Goal: Task Accomplishment & Management: Use online tool/utility

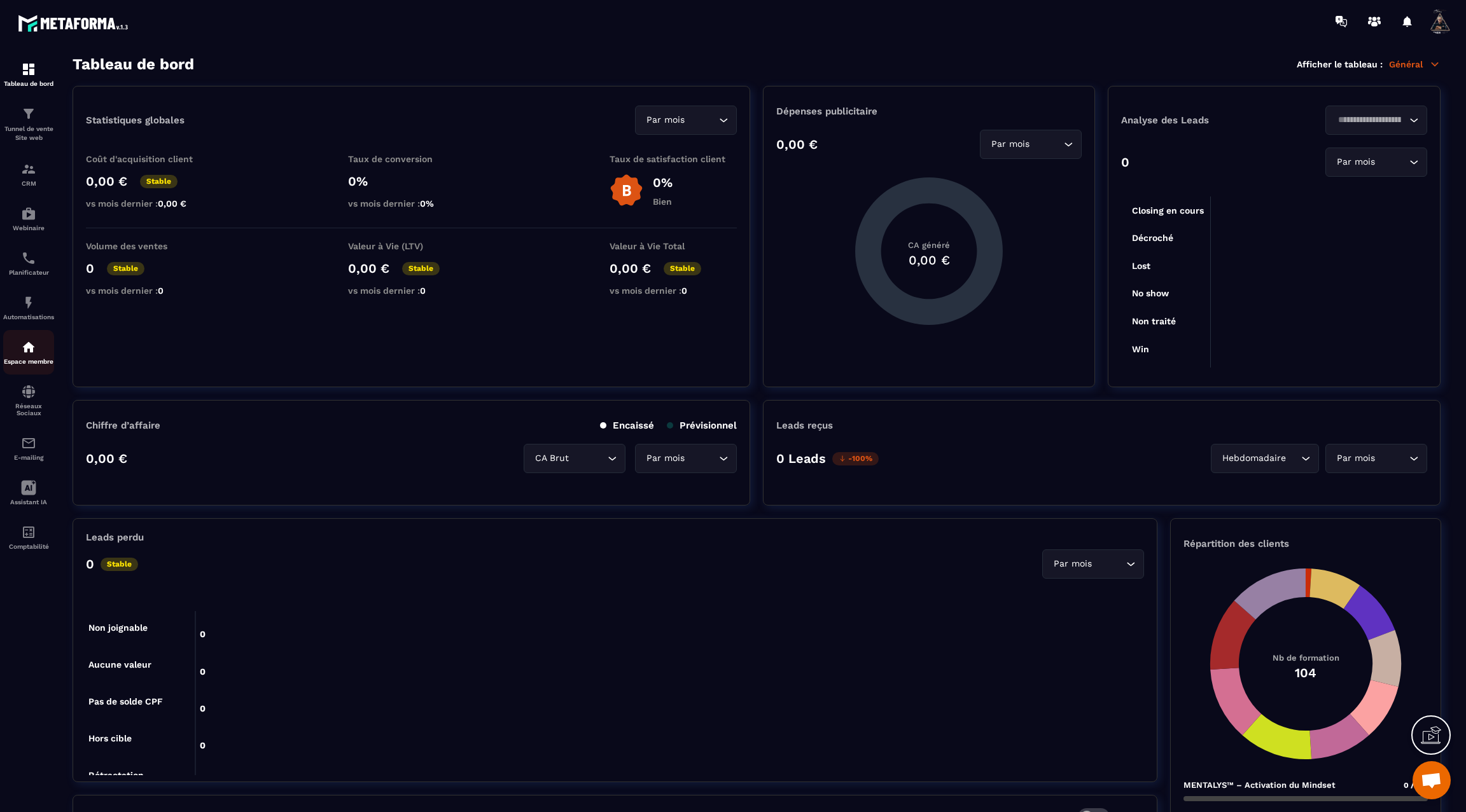
click at [28, 355] on img at bounding box center [29, 347] width 16 height 16
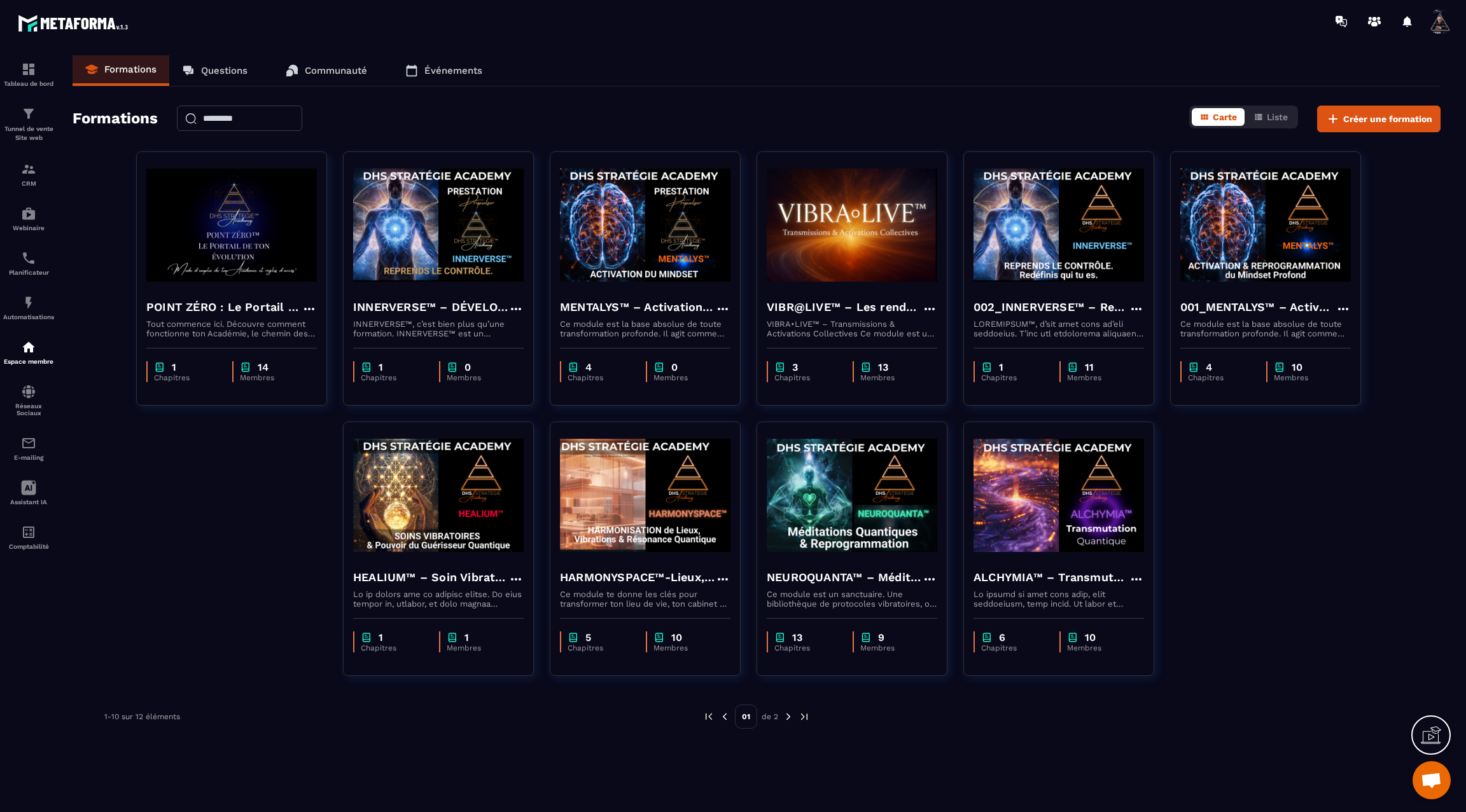
click at [783, 715] on img at bounding box center [788, 716] width 11 height 11
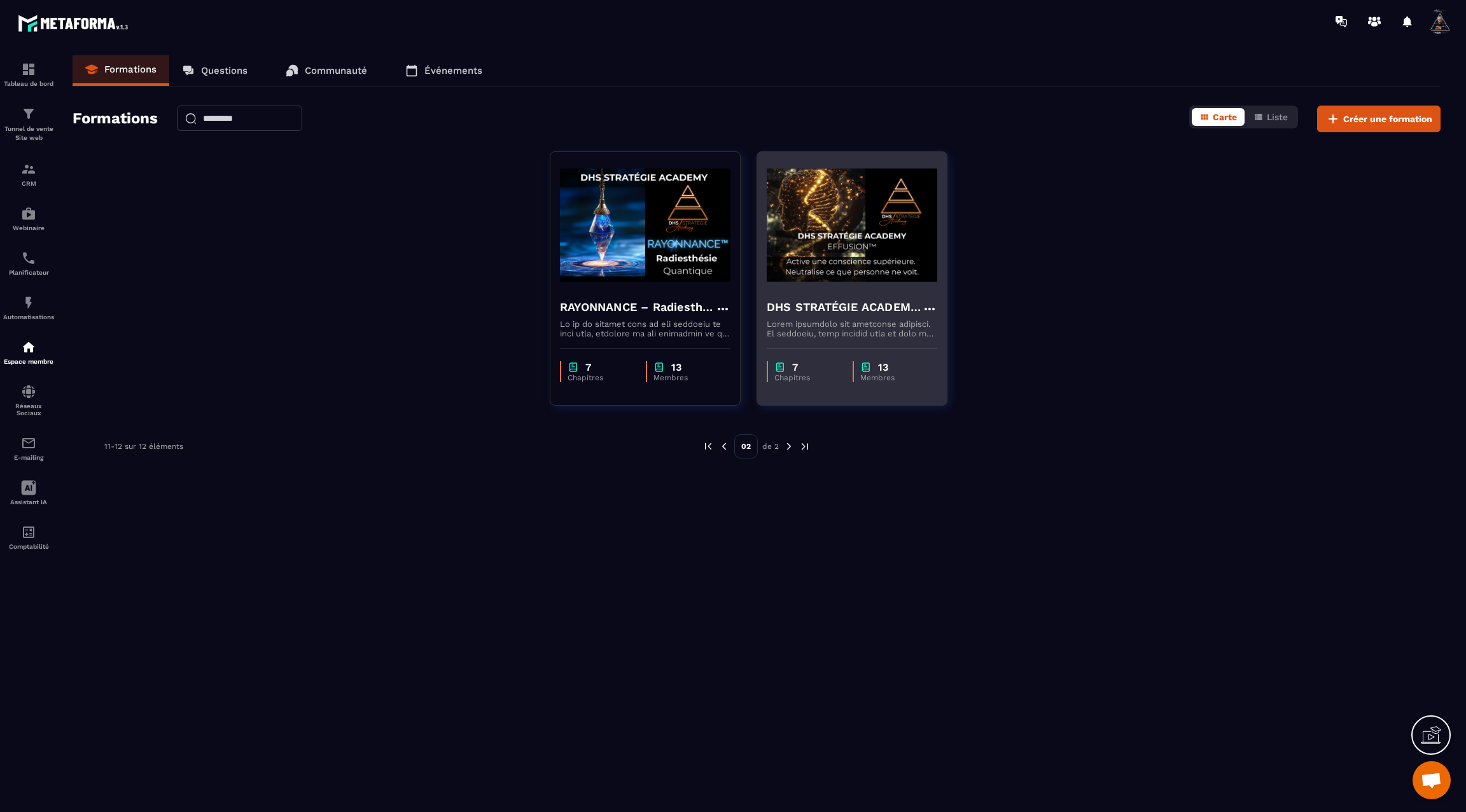
click at [857, 281] on img at bounding box center [852, 225] width 171 height 128
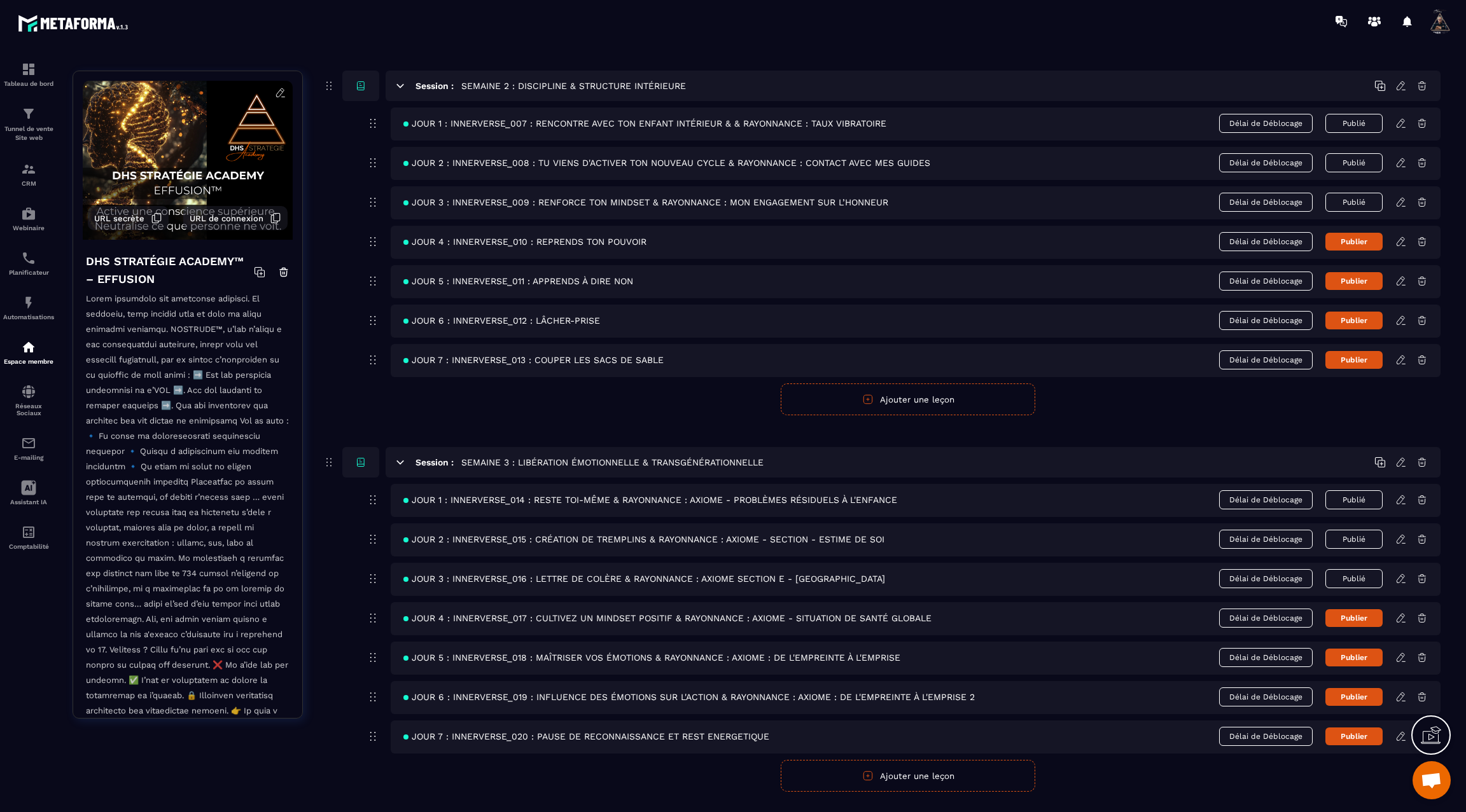
scroll to position [512, 0]
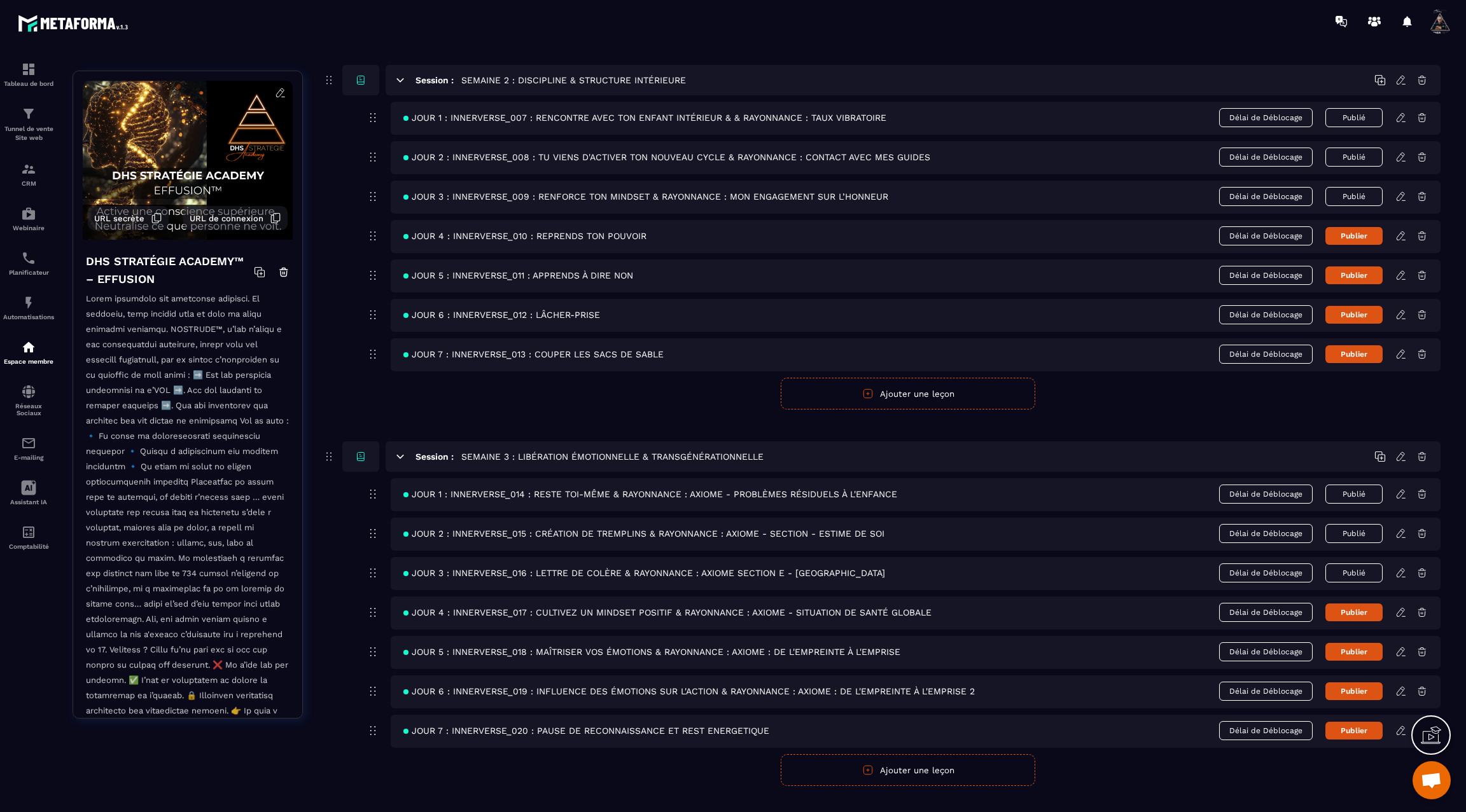
click at [1400, 491] on icon at bounding box center [1401, 494] width 11 height 11
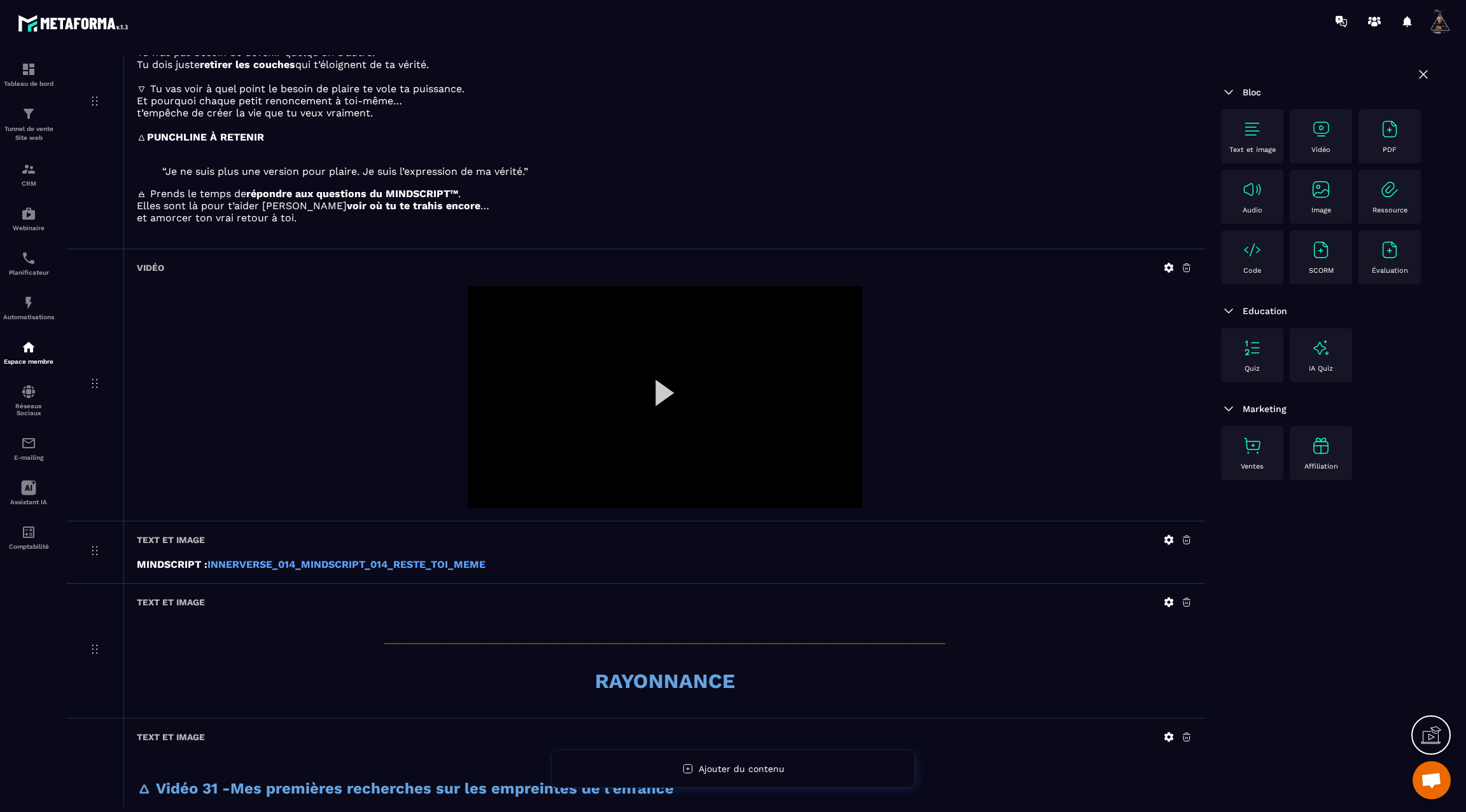
scroll to position [93, 0]
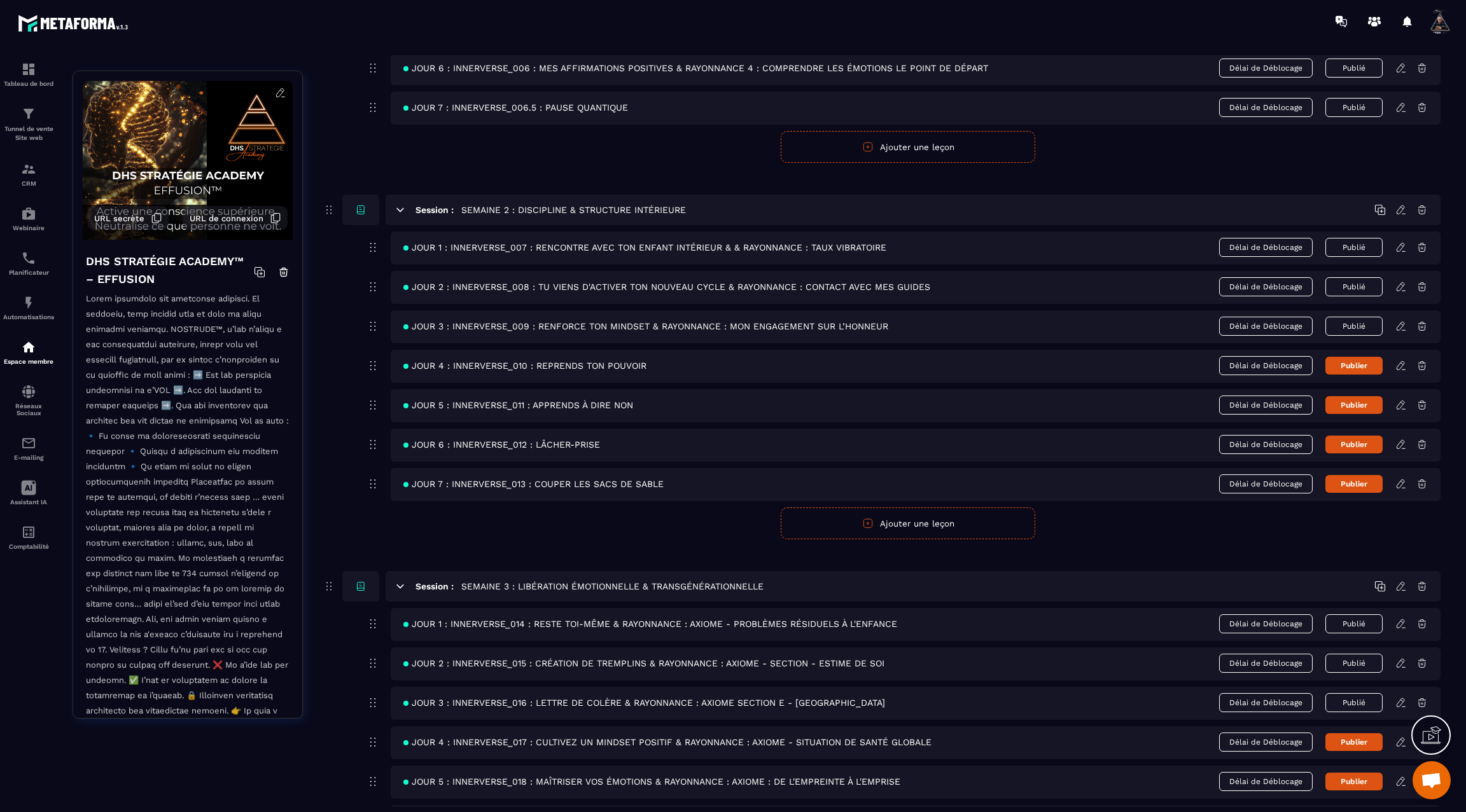
scroll to position [371, 0]
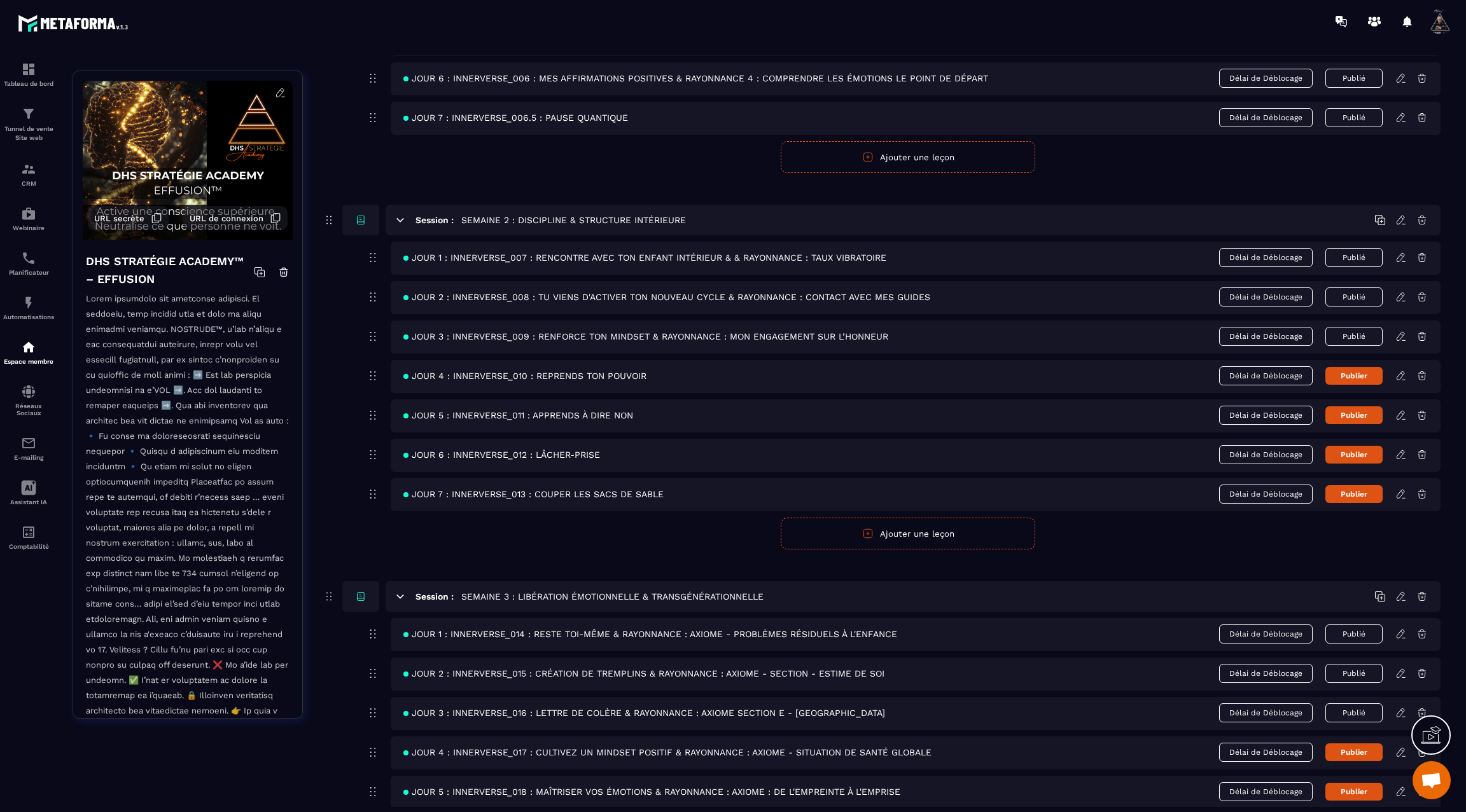
click at [1400, 335] on icon at bounding box center [1401, 337] width 11 height 11
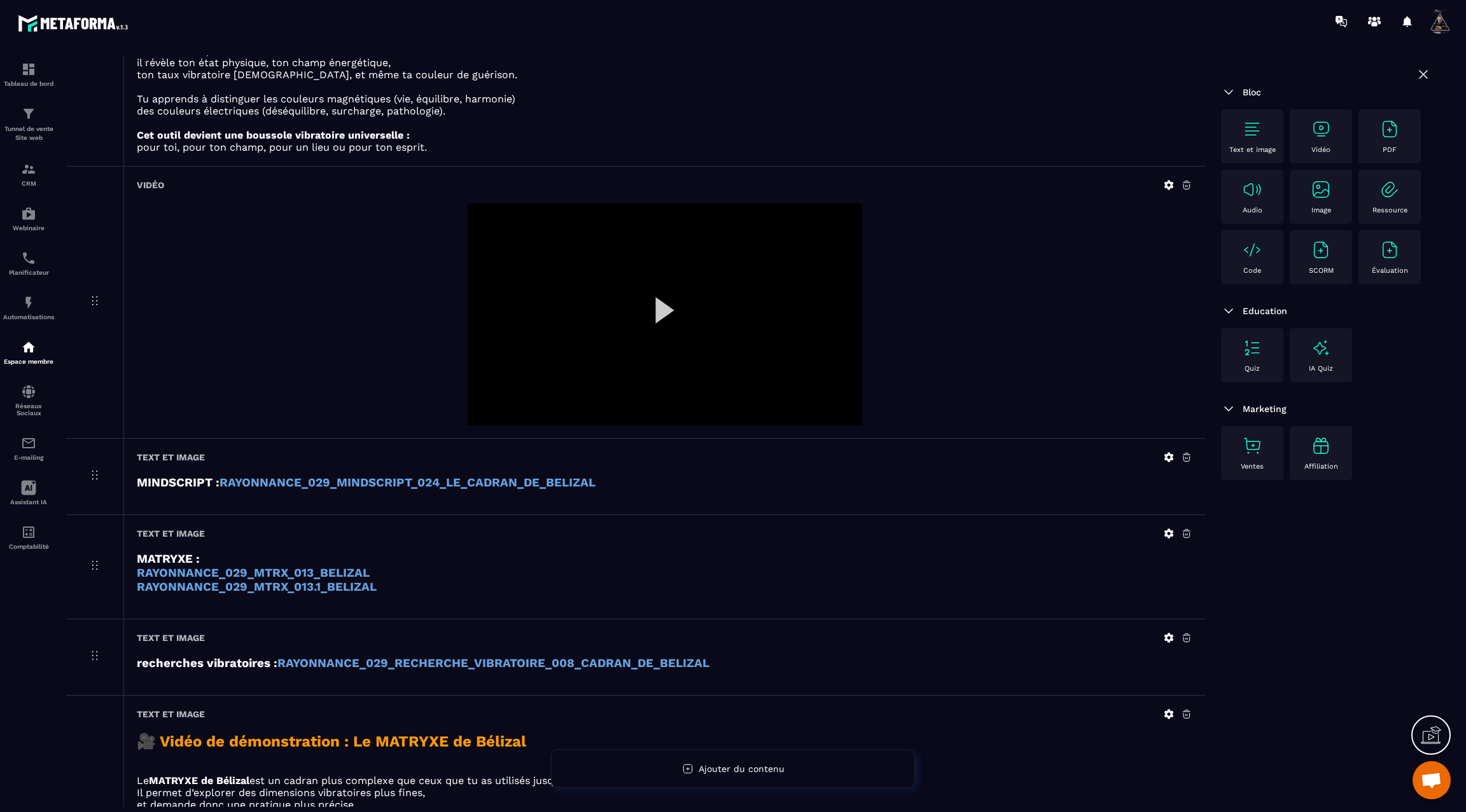
scroll to position [3819, 0]
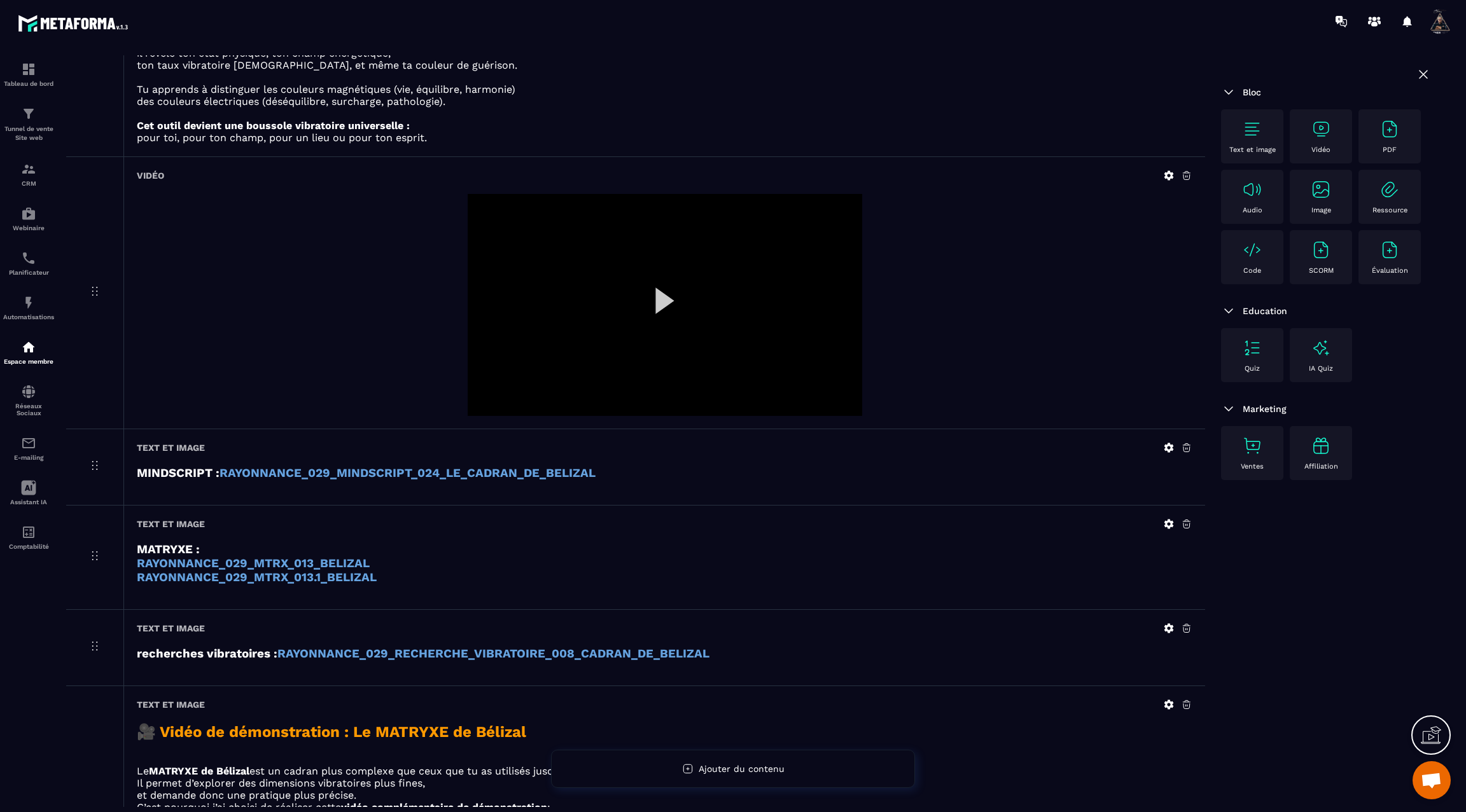
click at [543, 466] on strong "RAYONNANCE_029_MINDSCRIPT_024_LE_CADRAN_DE_BELIZAL" at bounding box center [408, 473] width 376 height 14
click at [1165, 443] on icon at bounding box center [1168, 447] width 9 height 9
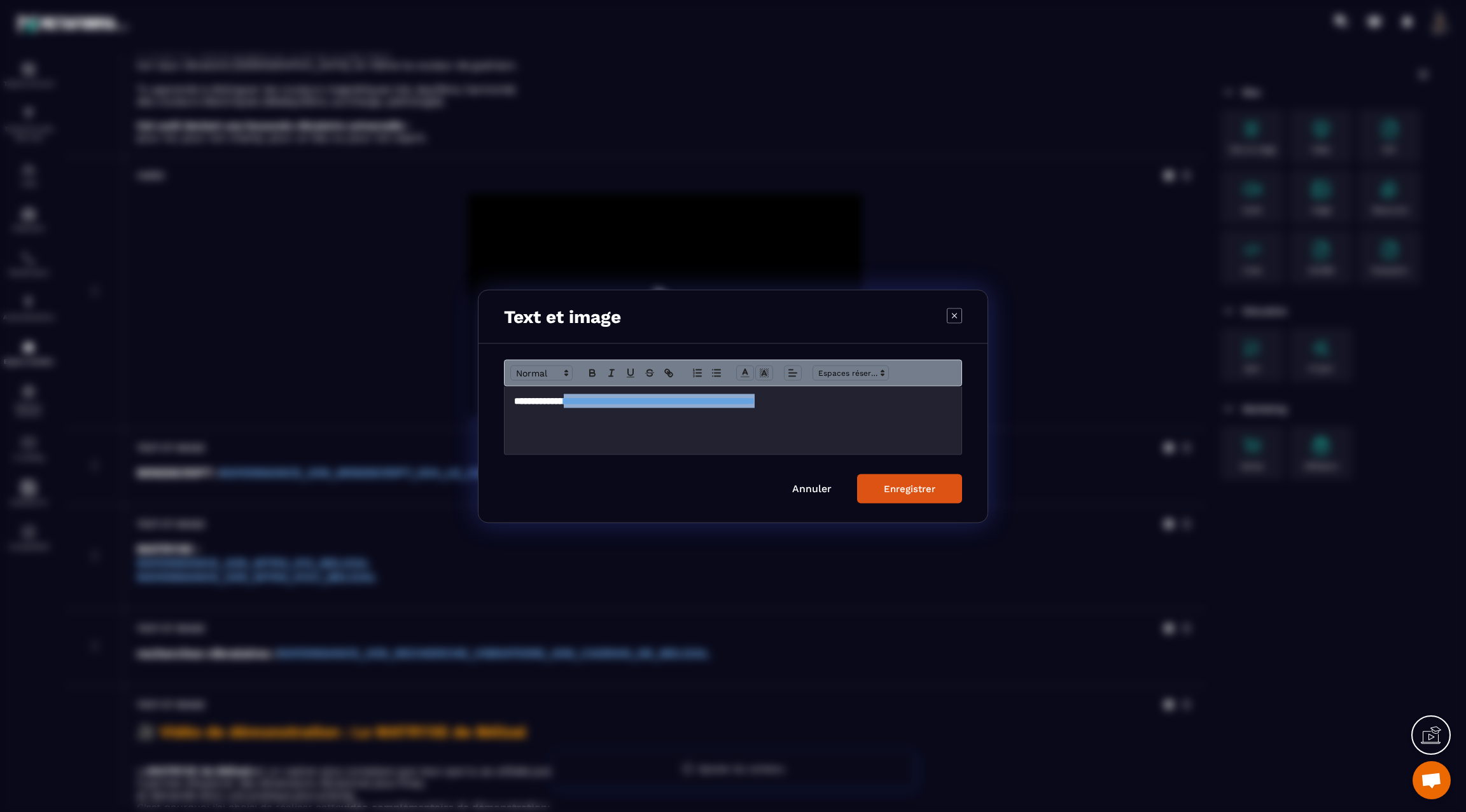
drag, startPoint x: 891, startPoint y: 400, endPoint x: 582, endPoint y: 398, distance: 309.0
click at [582, 398] on h3 "**********" at bounding box center [732, 401] width 437 height 14
click at [665, 368] on icon "Modal window" at bounding box center [668, 373] width 11 height 11
type input "**********"
paste input "**********"
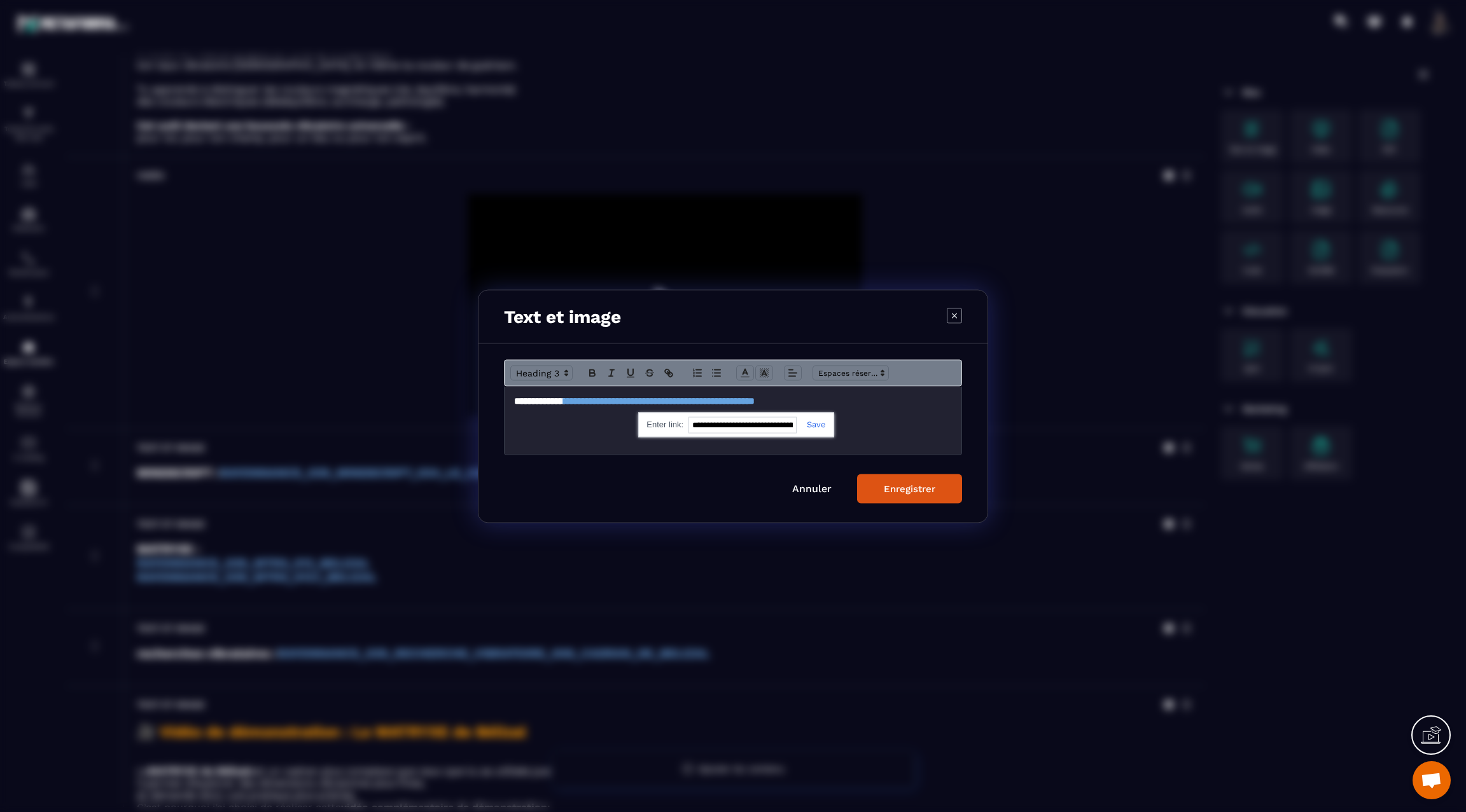
scroll to position [0, 266]
type input "**********"
click at [816, 422] on link "Modal window" at bounding box center [811, 423] width 29 height 9
click at [892, 488] on div "Enregistrer" at bounding box center [910, 488] width 52 height 11
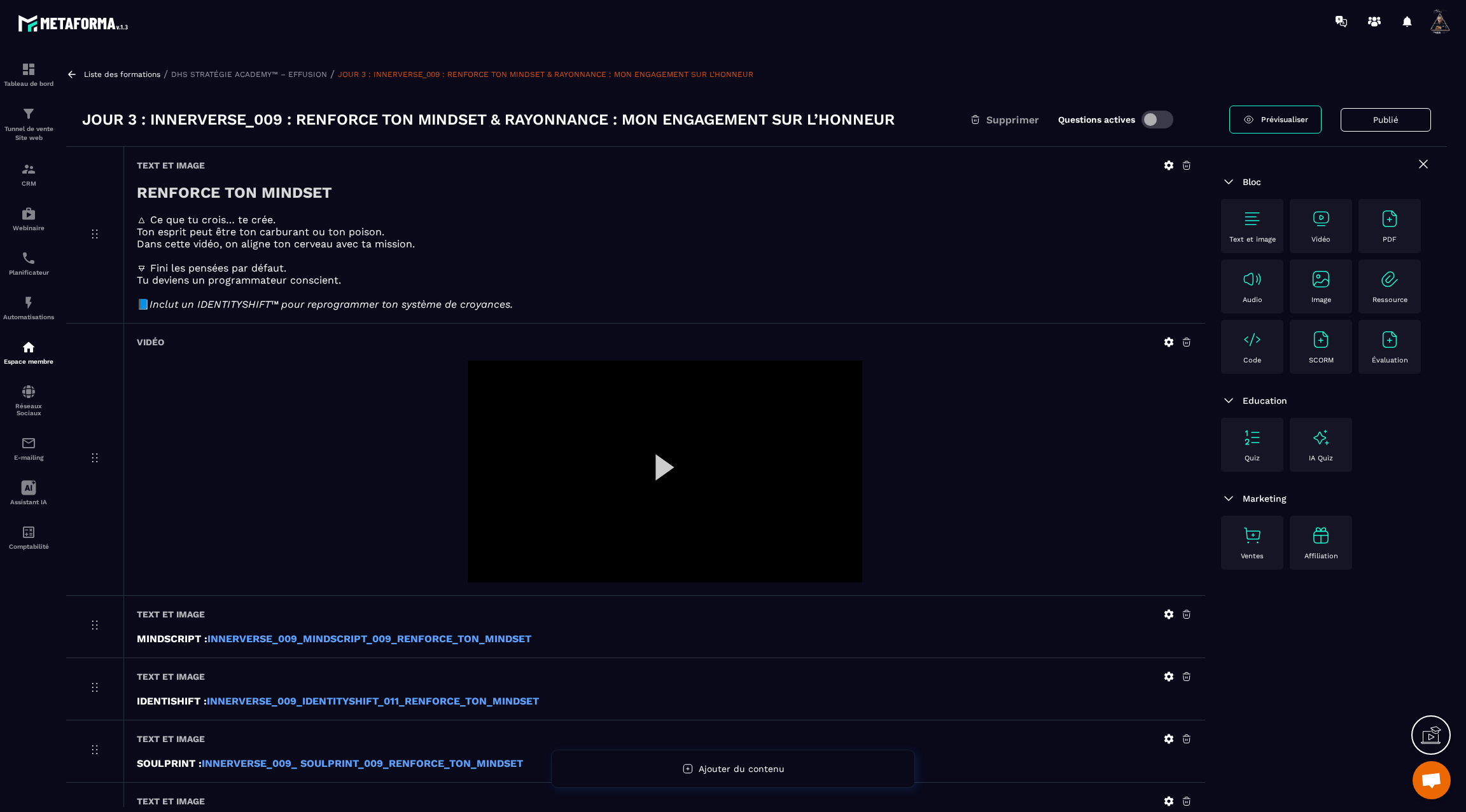
click at [73, 76] on icon at bounding box center [72, 74] width 11 height 11
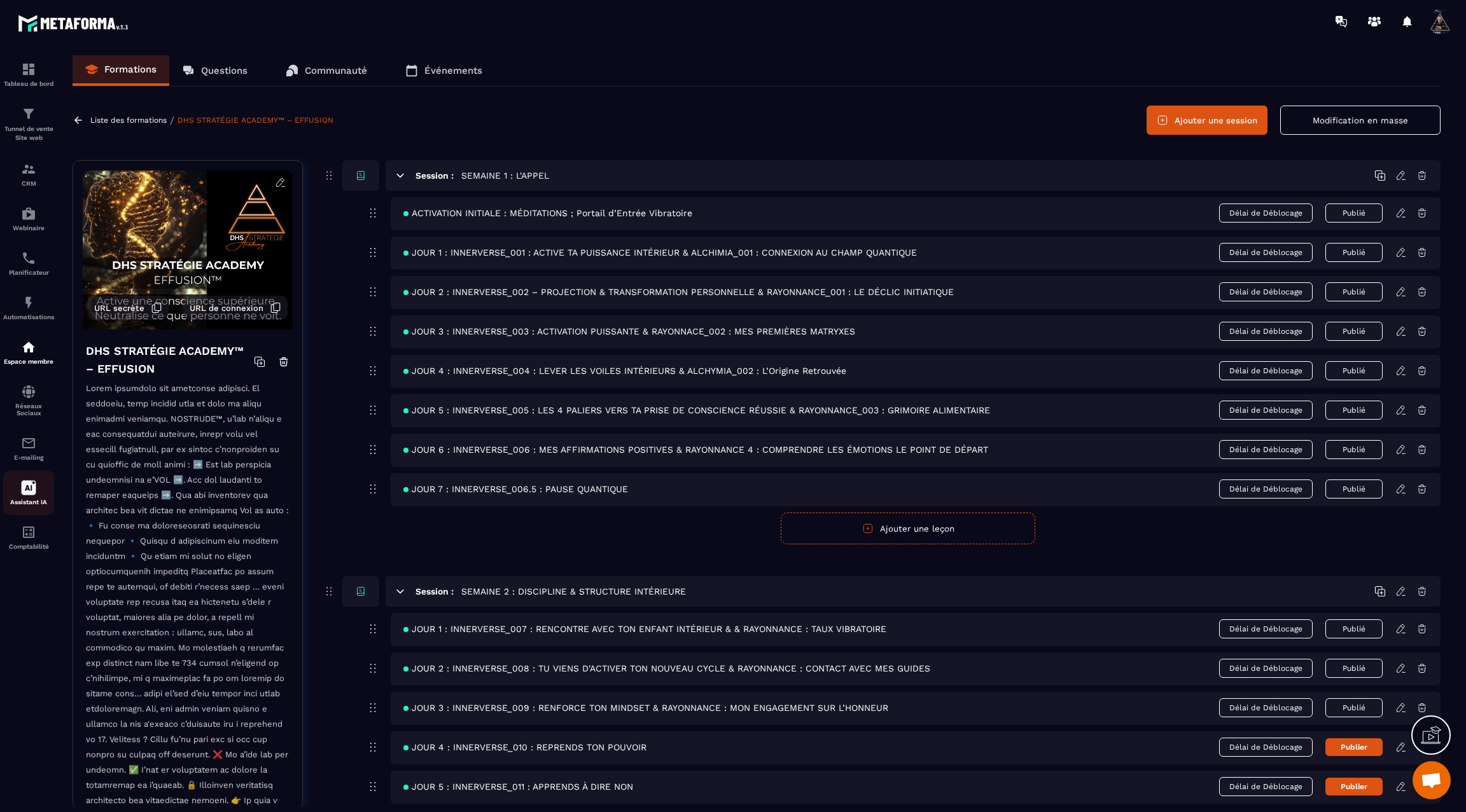
click at [30, 495] on icon at bounding box center [29, 488] width 15 height 15
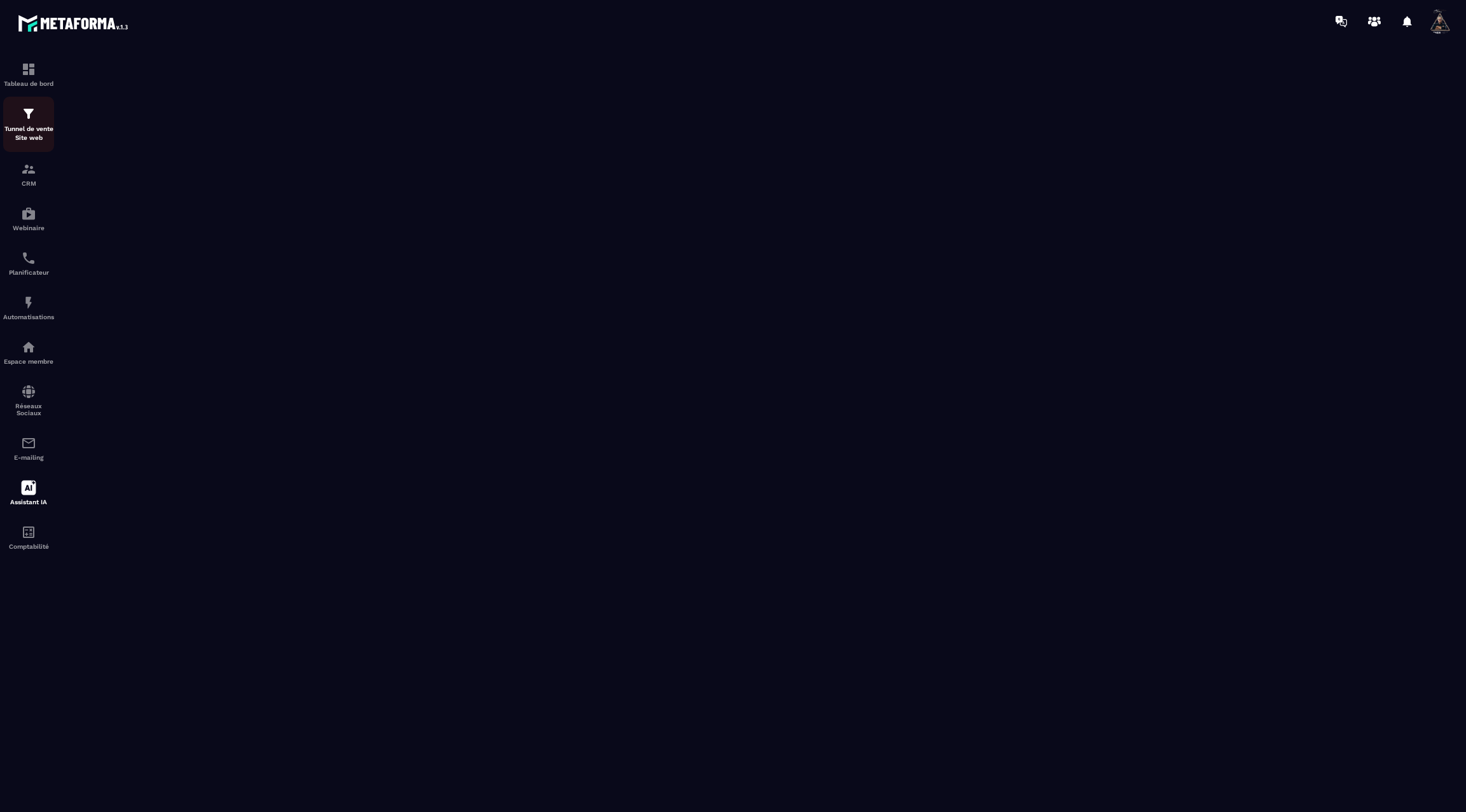
click at [37, 142] on p "Tunnel de vente Site web" at bounding box center [28, 133] width 51 height 18
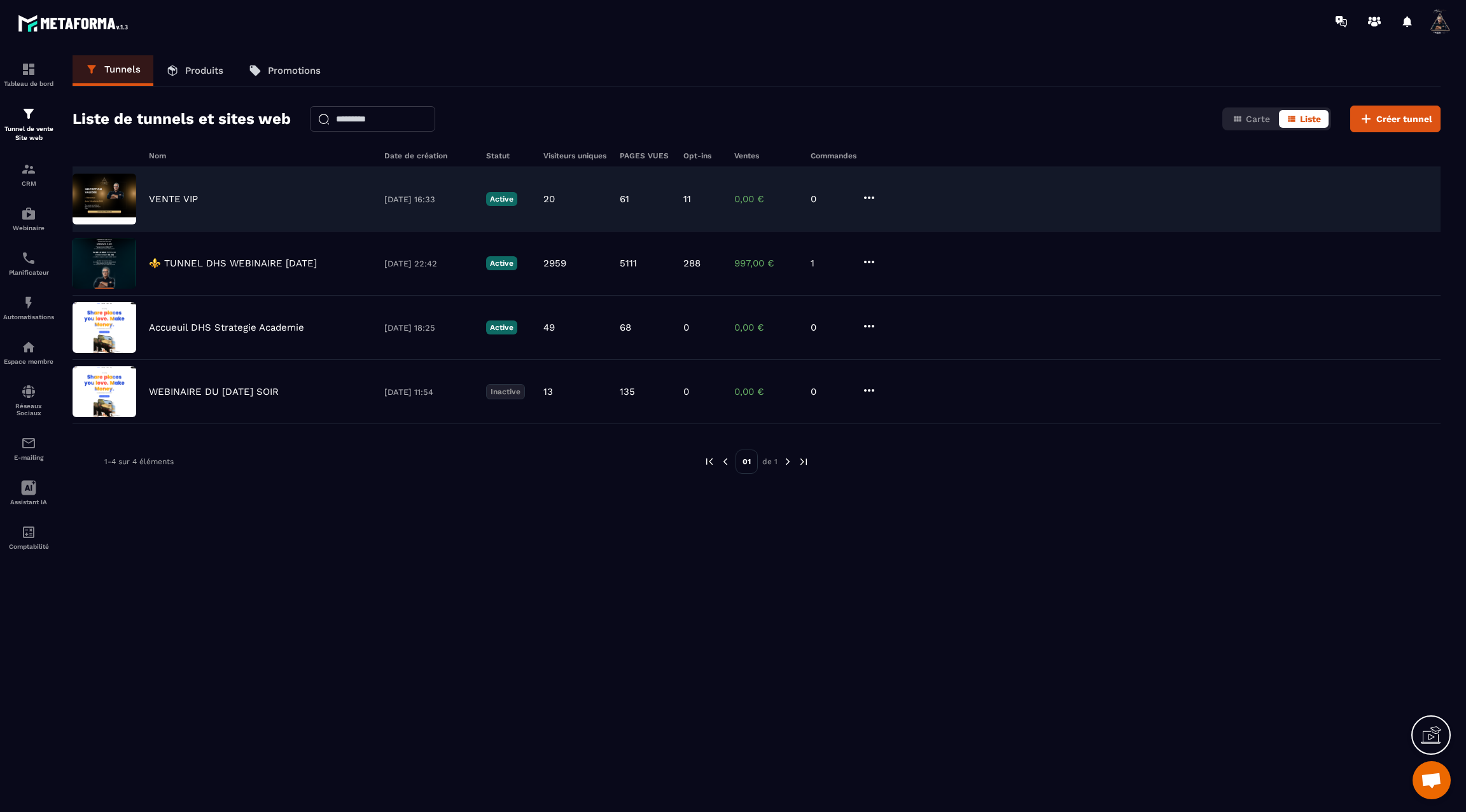
click at [170, 201] on p "VENTE VIP" at bounding box center [173, 199] width 49 height 11
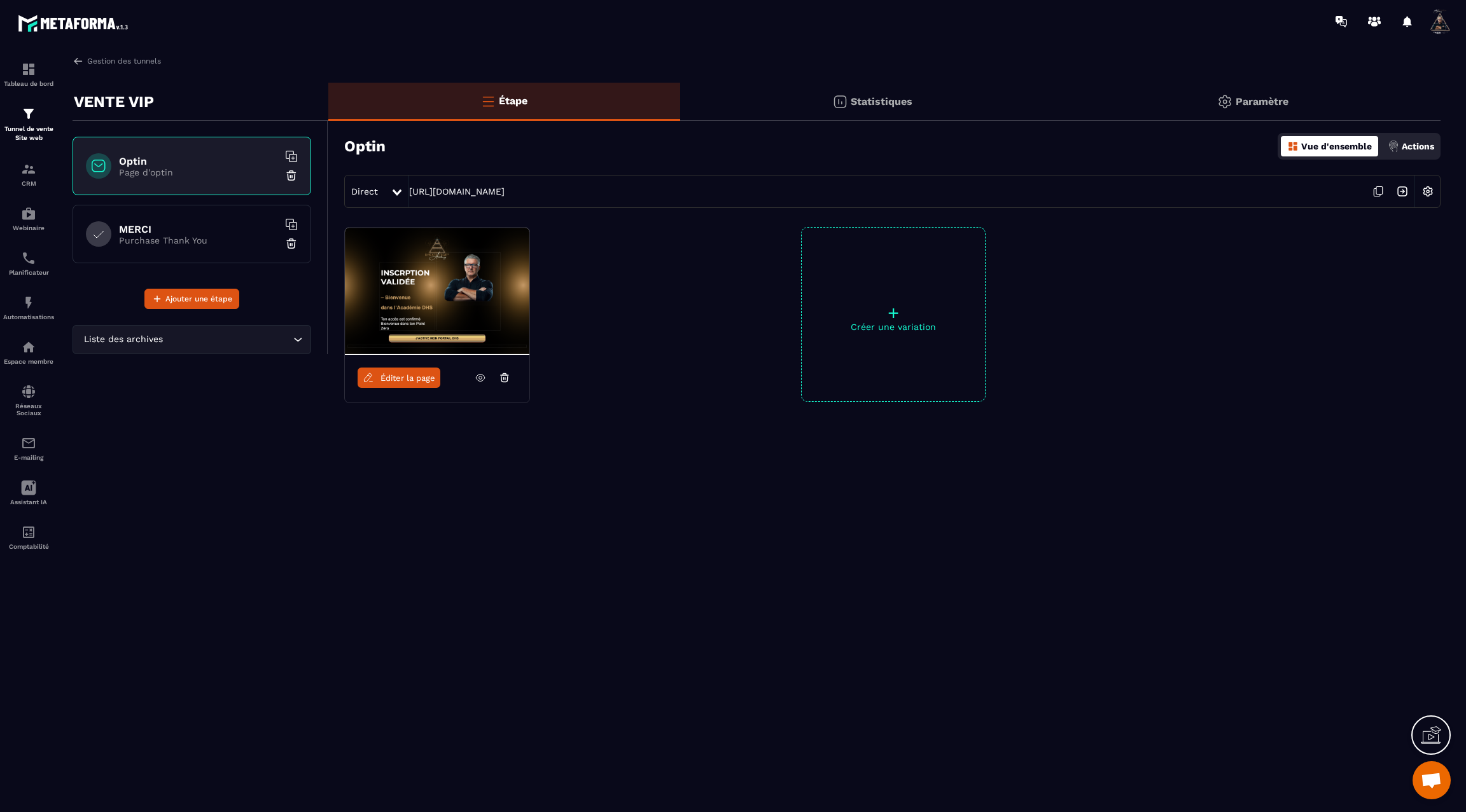
click at [402, 380] on span "Éditer la page" at bounding box center [408, 378] width 55 height 9
